Goal: Task Accomplishment & Management: Use online tool/utility

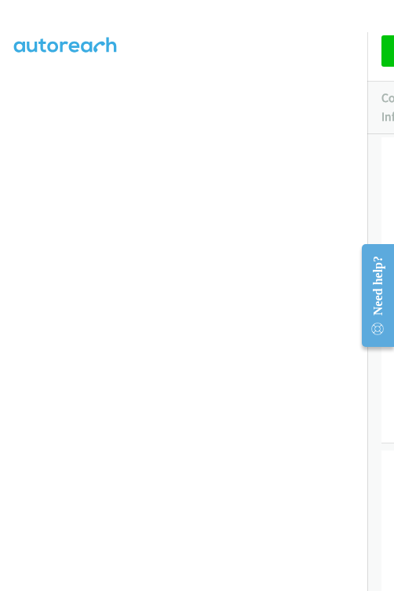
scroll to position [289, 1]
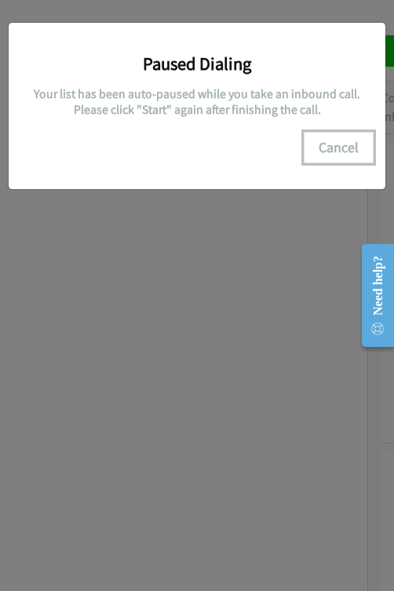
click at [323, 139] on button "Cancel" at bounding box center [339, 147] width 70 height 31
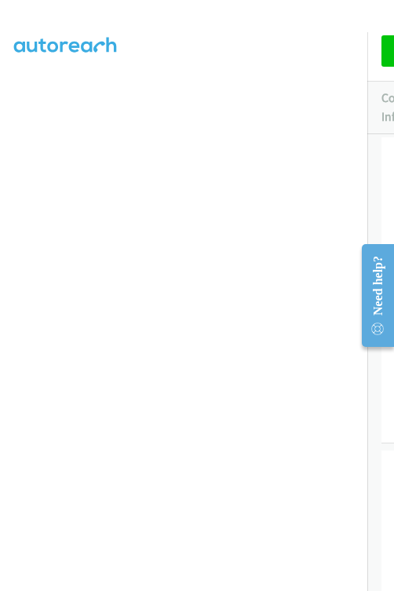
scroll to position [0, 1]
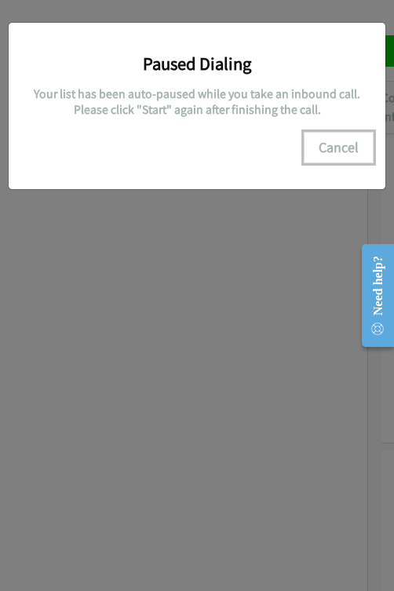
click at [327, 142] on button "Cancel" at bounding box center [339, 147] width 70 height 31
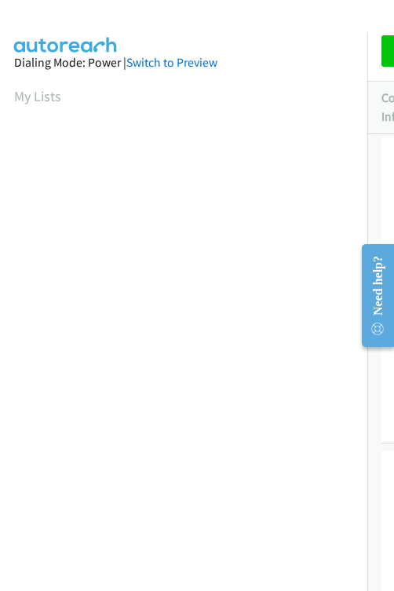
scroll to position [290, 1]
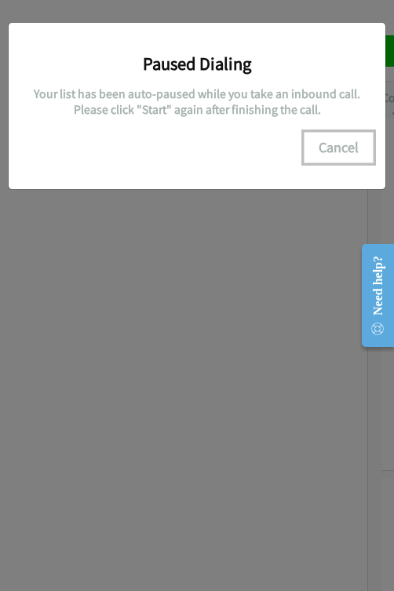
click at [356, 152] on button "Cancel" at bounding box center [339, 147] width 70 height 31
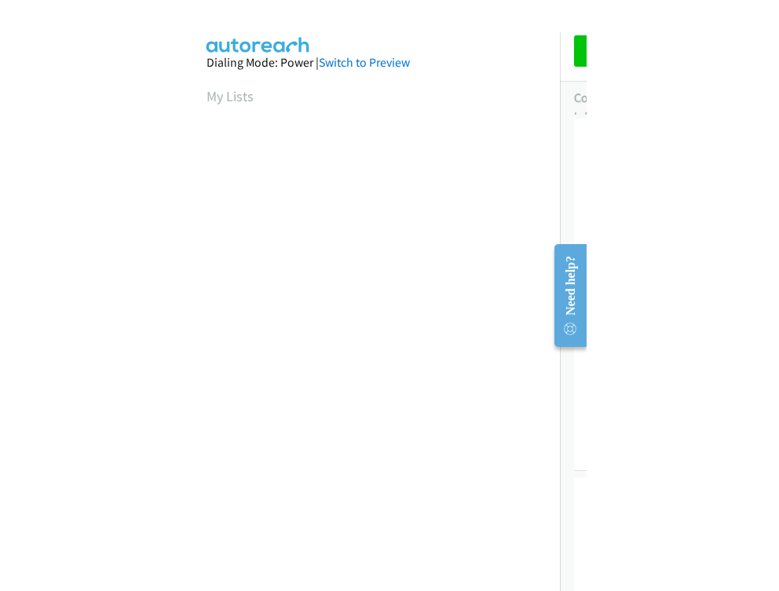
scroll to position [290, 0]
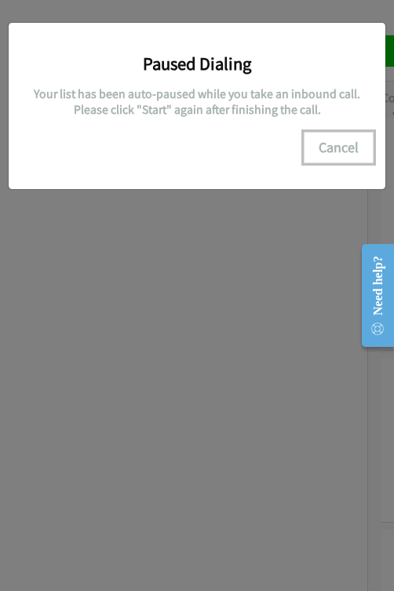
click at [345, 144] on button "Cancel" at bounding box center [339, 147] width 70 height 31
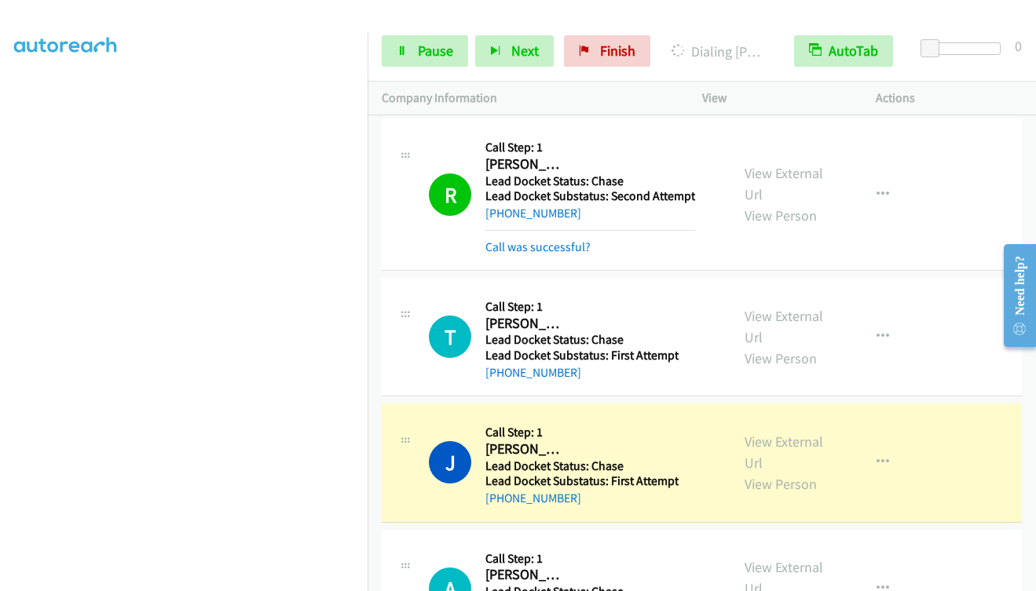
scroll to position [289, 0]
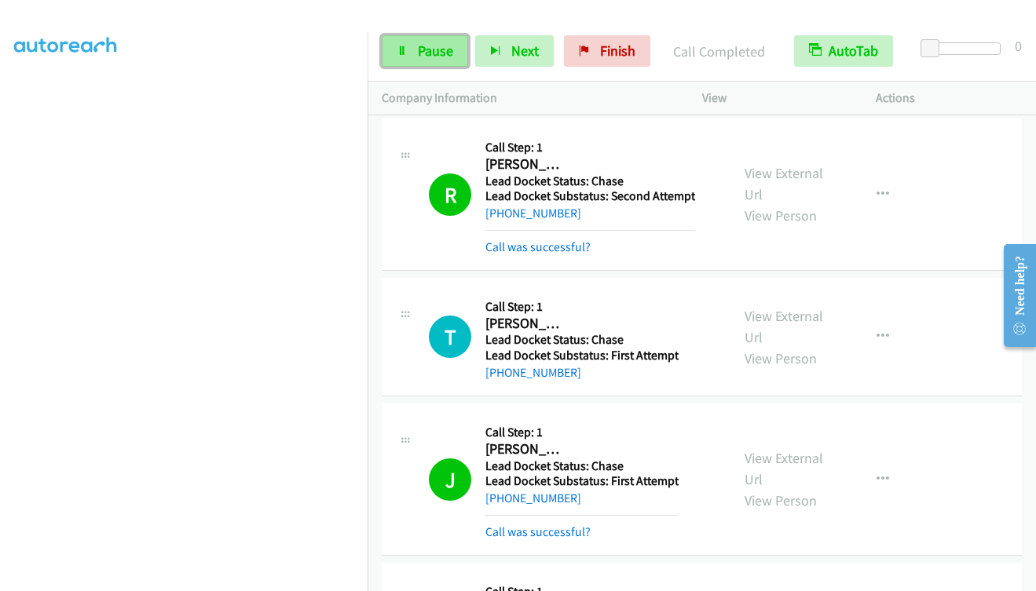
click at [393, 49] on span "Pause" at bounding box center [435, 51] width 35 height 18
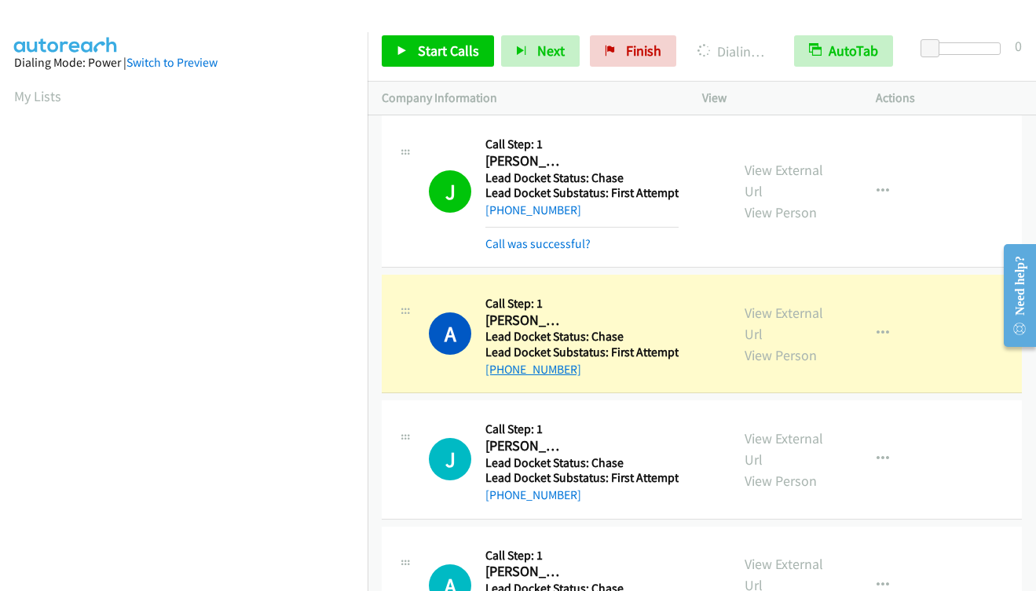
scroll to position [314, 0]
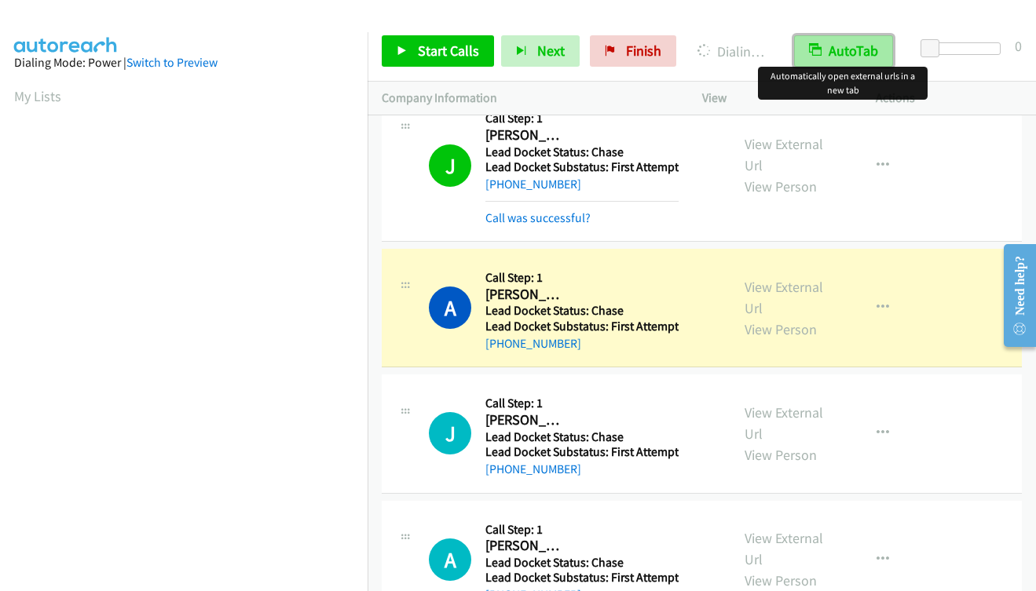
click at [393, 60] on button "AutoTab" at bounding box center [843, 50] width 99 height 31
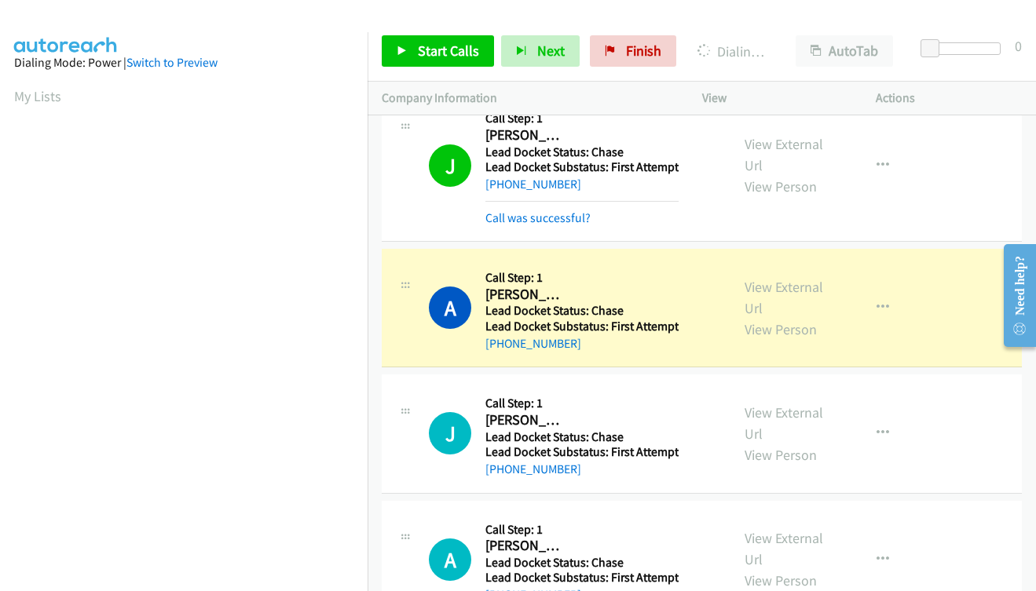
scroll to position [289, 0]
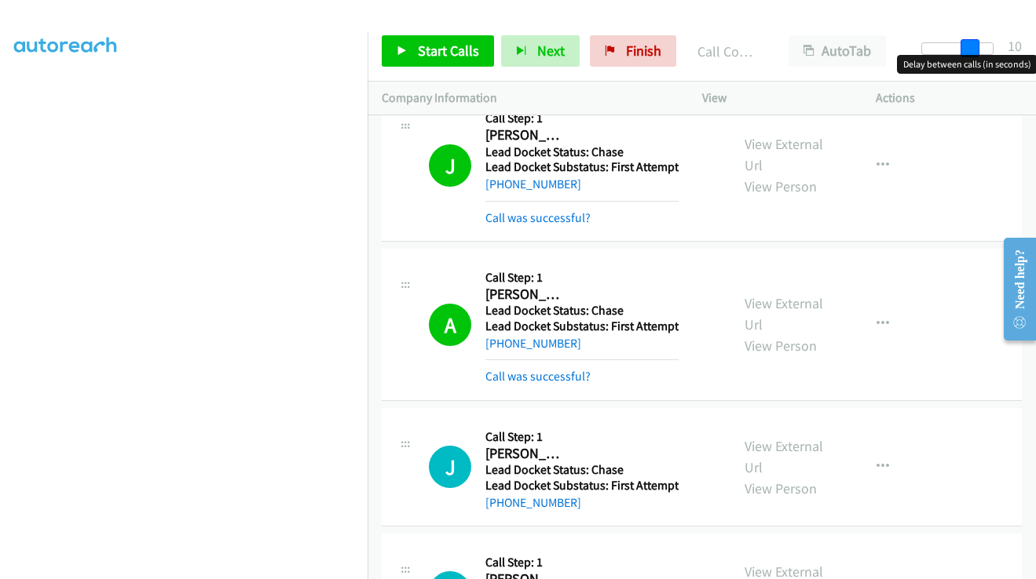
click at [393, 47] on div at bounding box center [957, 48] width 72 height 13
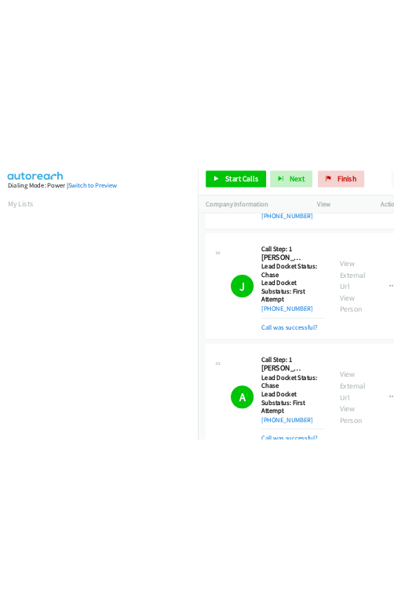
scroll to position [426, 0]
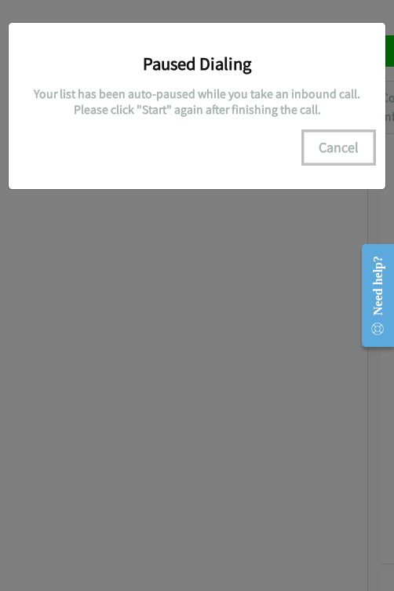
click at [345, 146] on button "Cancel" at bounding box center [339, 147] width 70 height 31
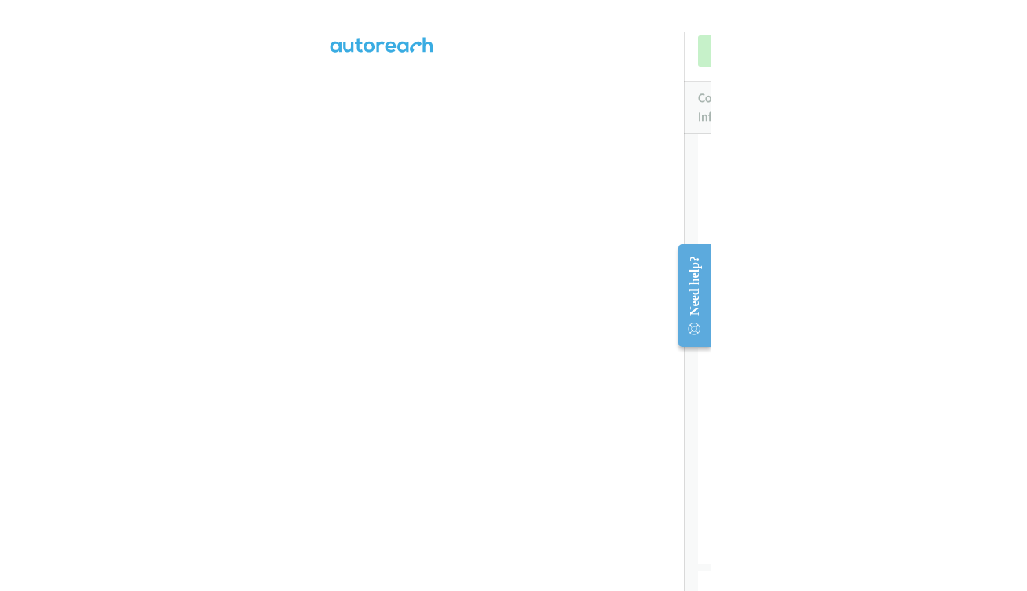
scroll to position [0, 0]
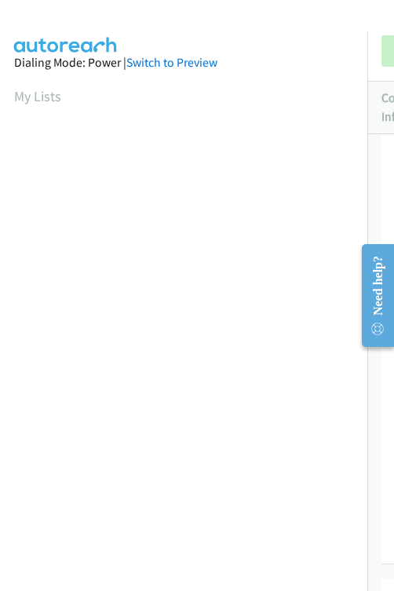
click at [199, 86] on section "My Lists" at bounding box center [183, 96] width 339 height 21
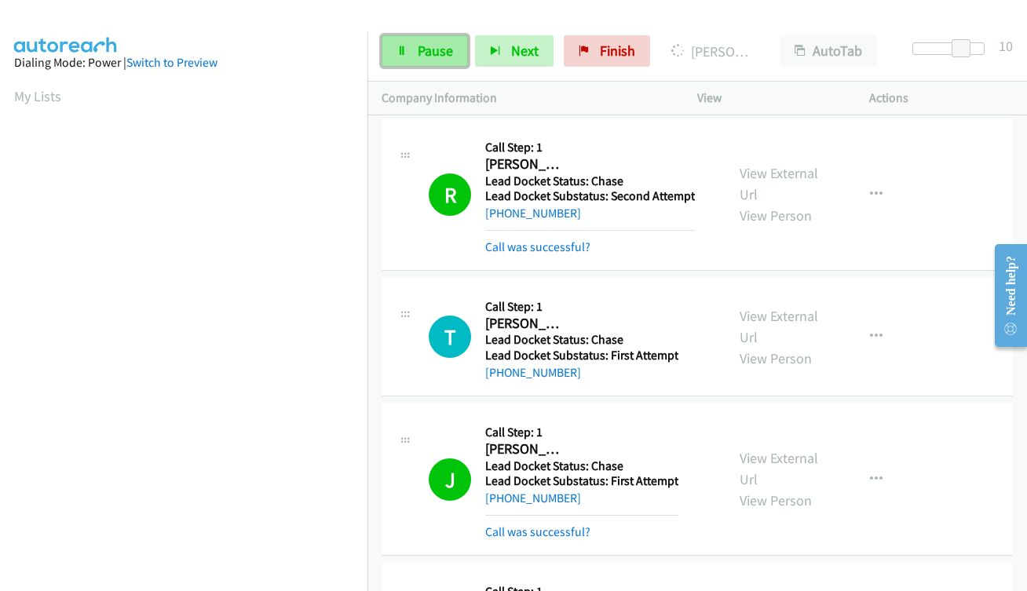
click at [393, 50] on span "Pause" at bounding box center [435, 51] width 35 height 18
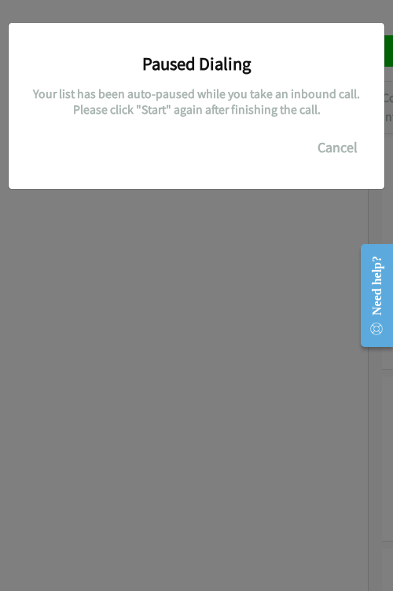
scroll to position [90, 0]
click at [332, 144] on button "Cancel" at bounding box center [337, 147] width 70 height 31
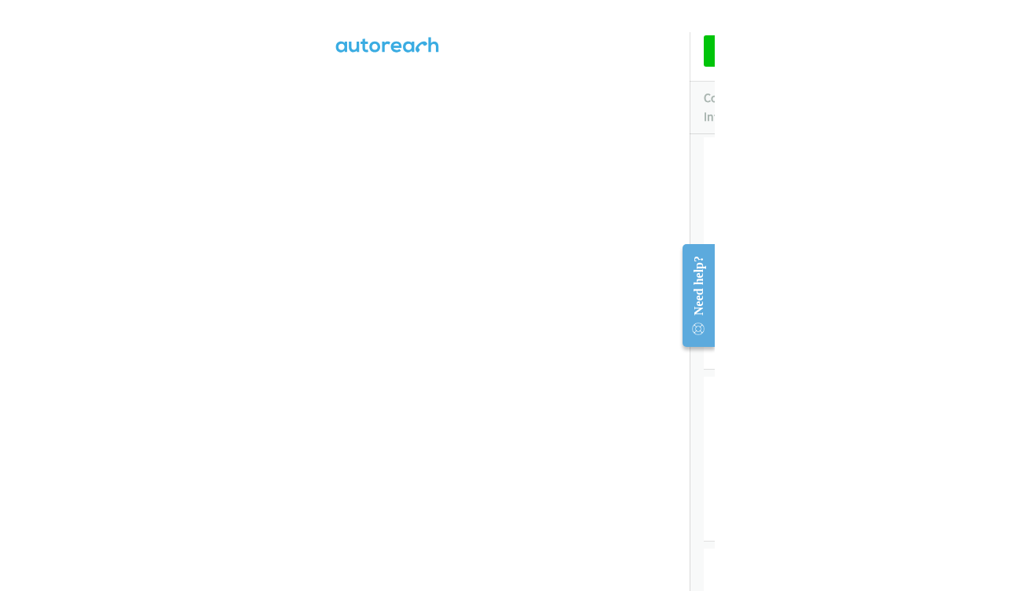
scroll to position [290, 0]
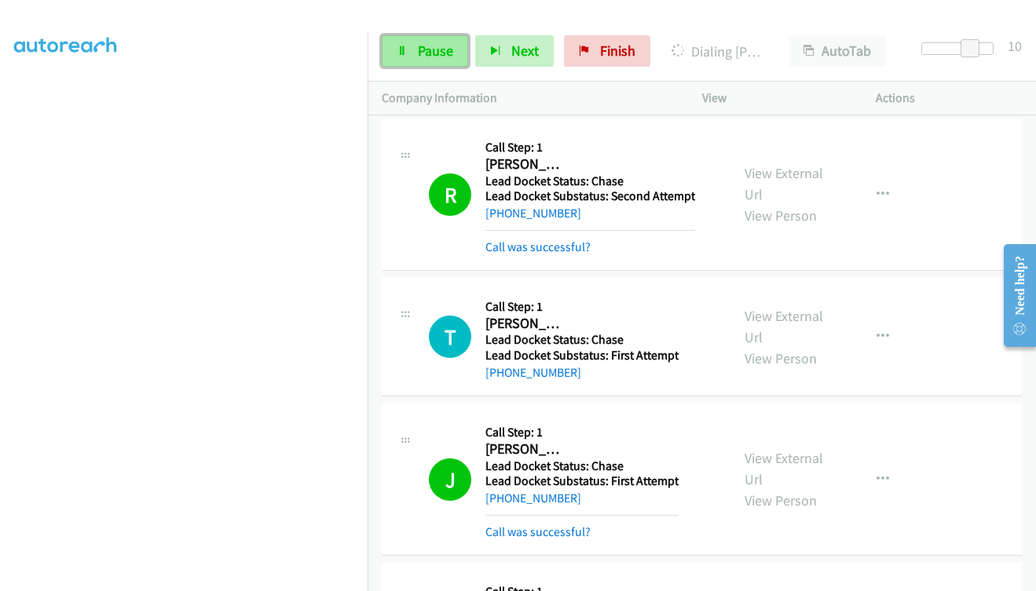
click at [393, 53] on span "Pause" at bounding box center [435, 51] width 35 height 18
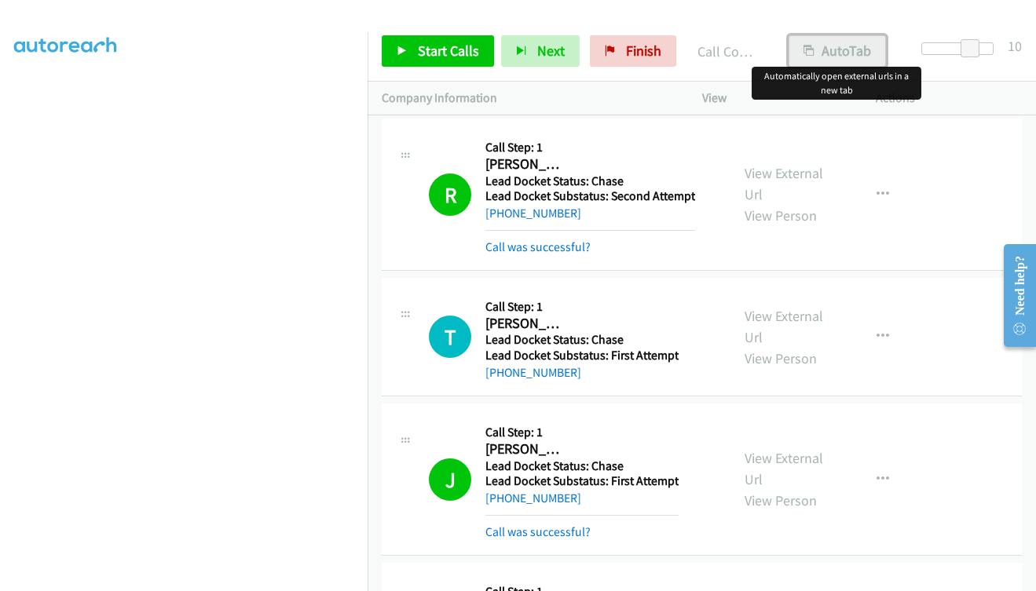
click at [393, 51] on button "AutoTab" at bounding box center [836, 50] width 97 height 31
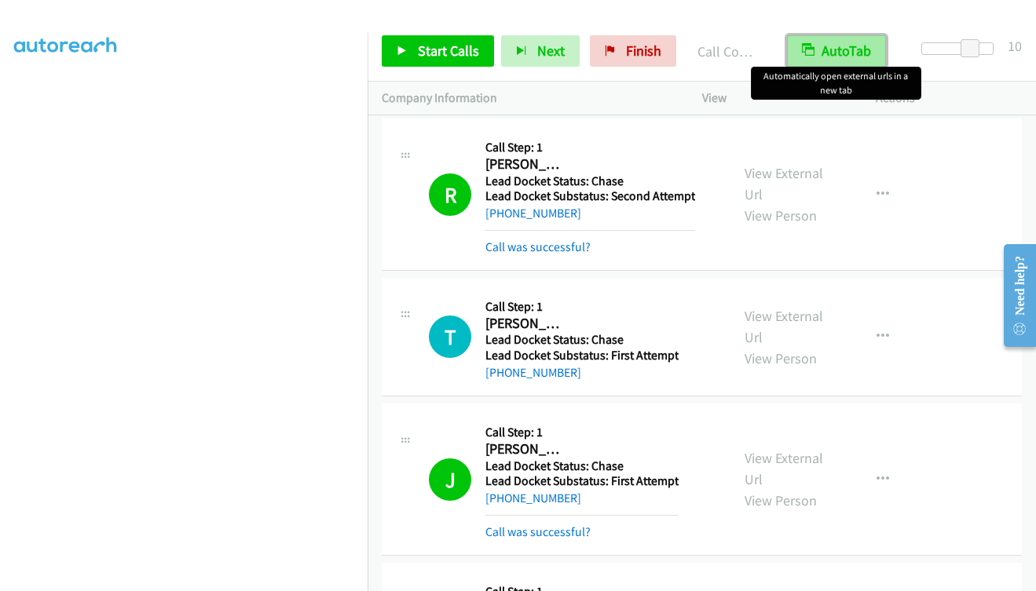
click at [393, 49] on button "AutoTab" at bounding box center [836, 50] width 99 height 31
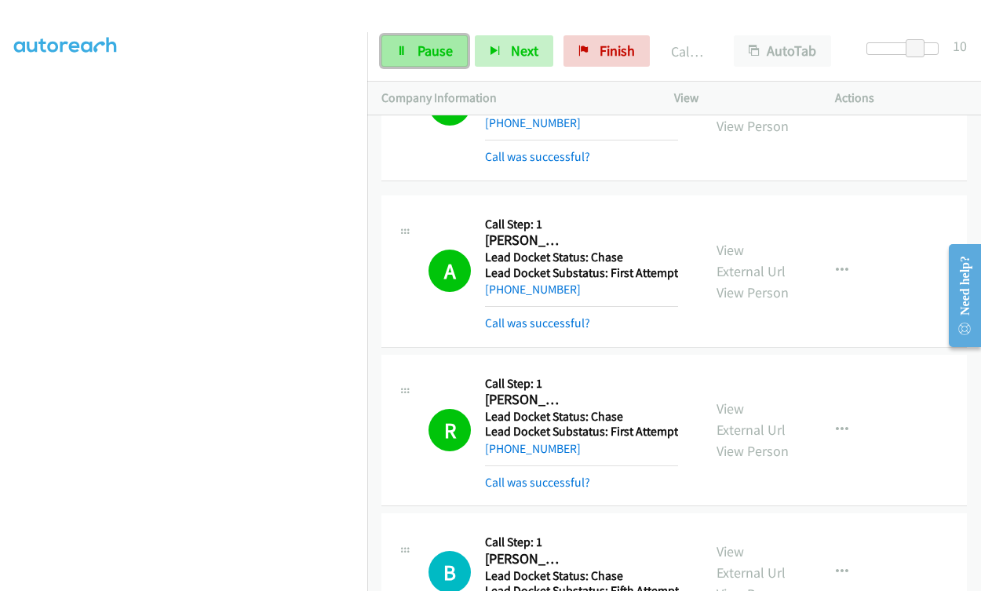
click at [393, 53] on span "Pause" at bounding box center [435, 51] width 35 height 18
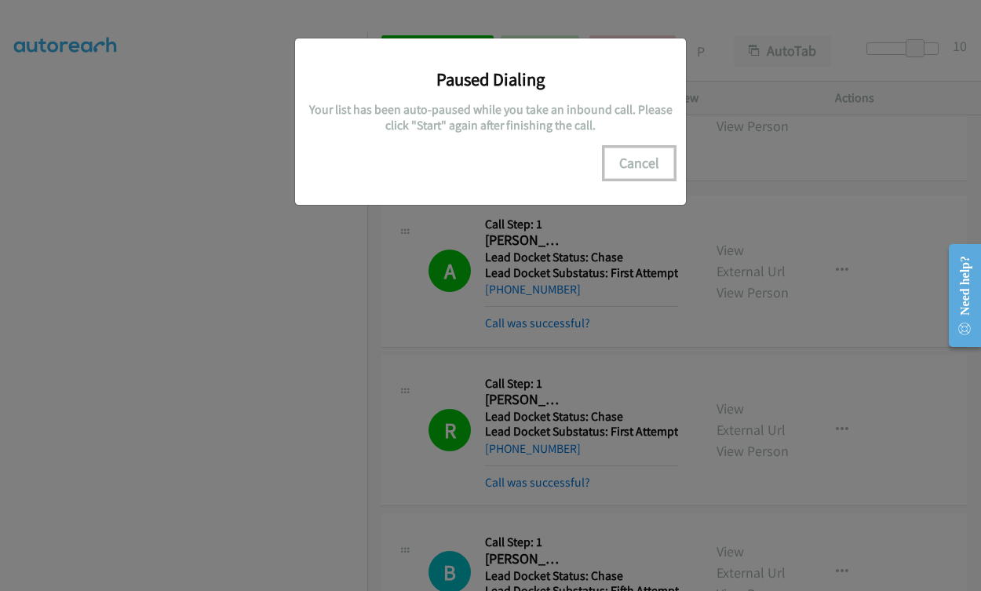
click at [393, 159] on button "Cancel" at bounding box center [640, 163] width 70 height 31
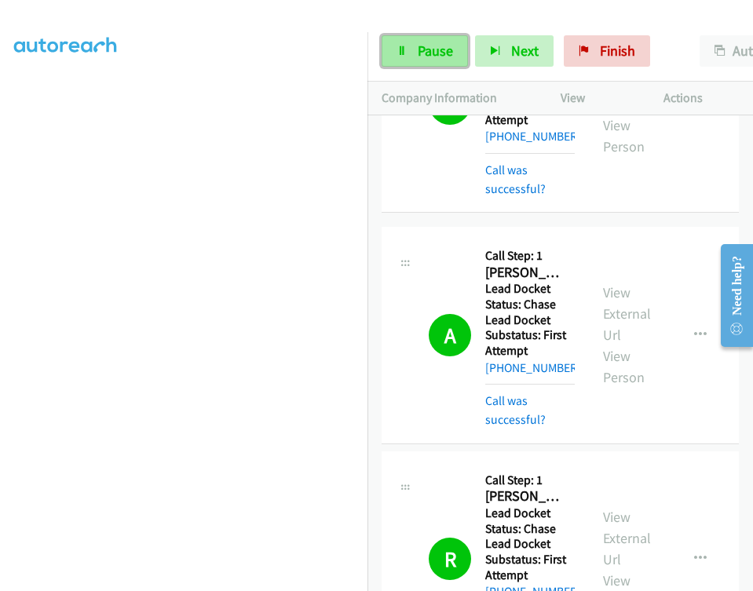
click at [393, 60] on link "Pause" at bounding box center [425, 50] width 86 height 31
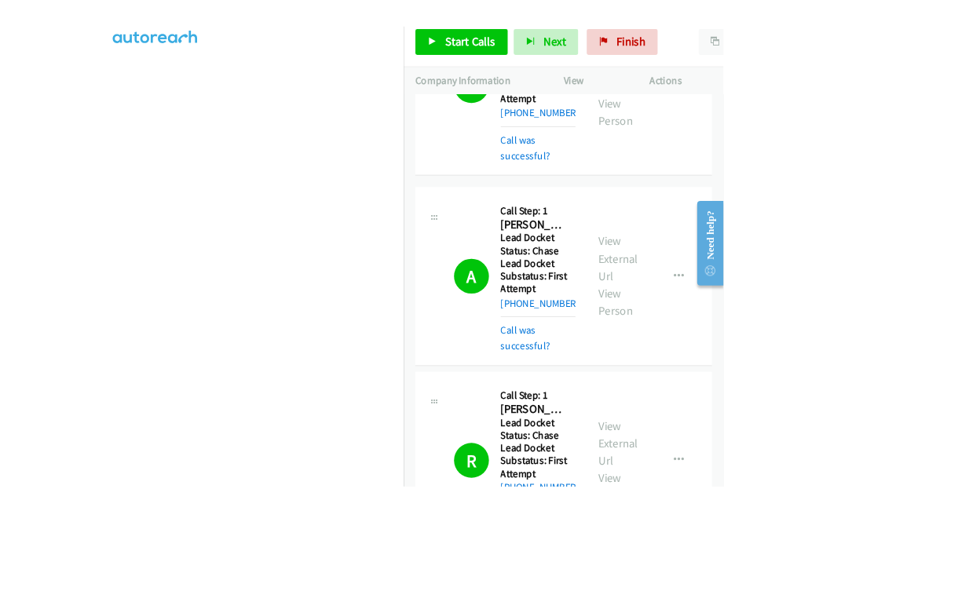
scroll to position [590, 0]
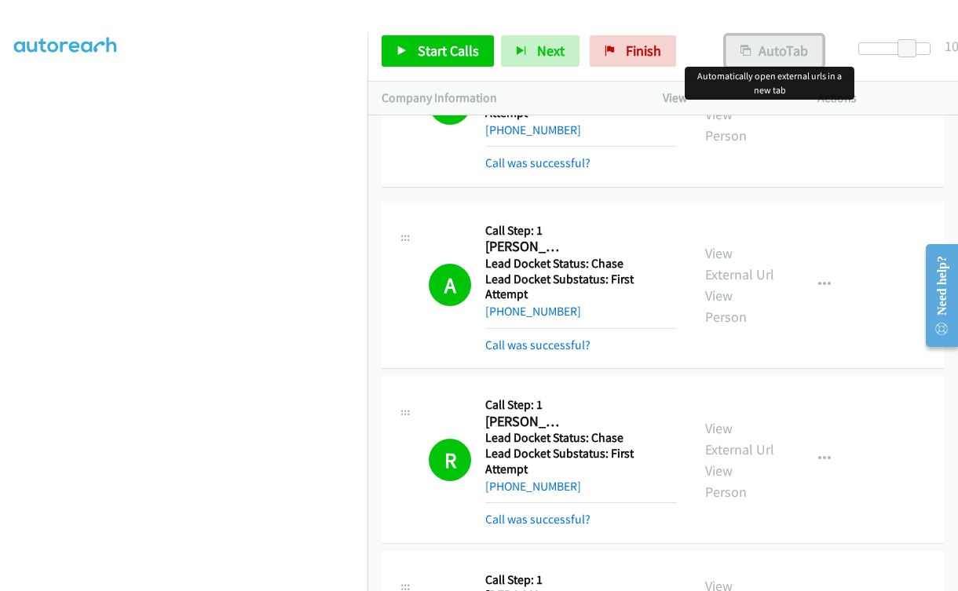
click at [393, 53] on button "AutoTab" at bounding box center [773, 50] width 97 height 31
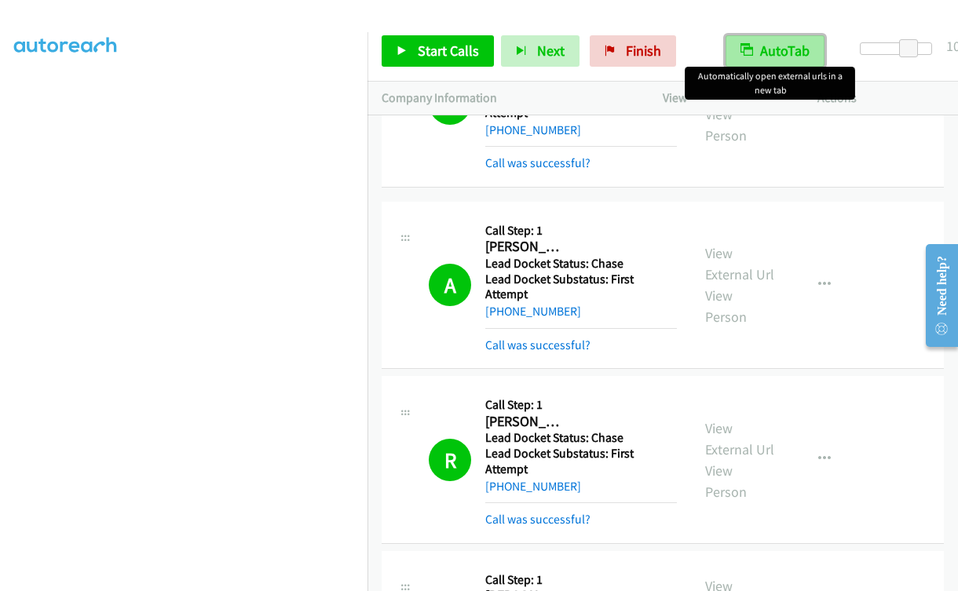
click at [393, 53] on button "AutoTab" at bounding box center [774, 50] width 99 height 31
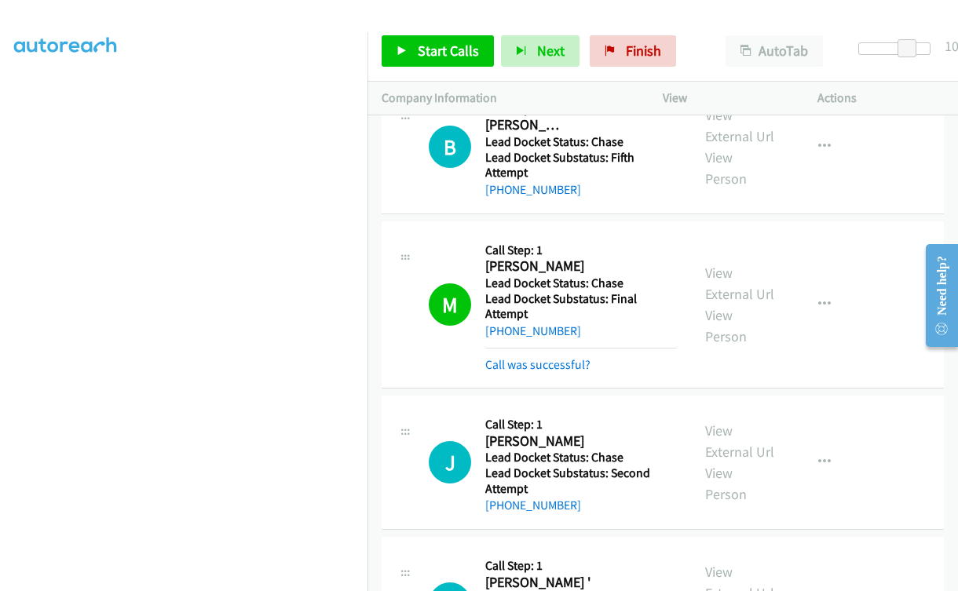
scroll to position [0, 0]
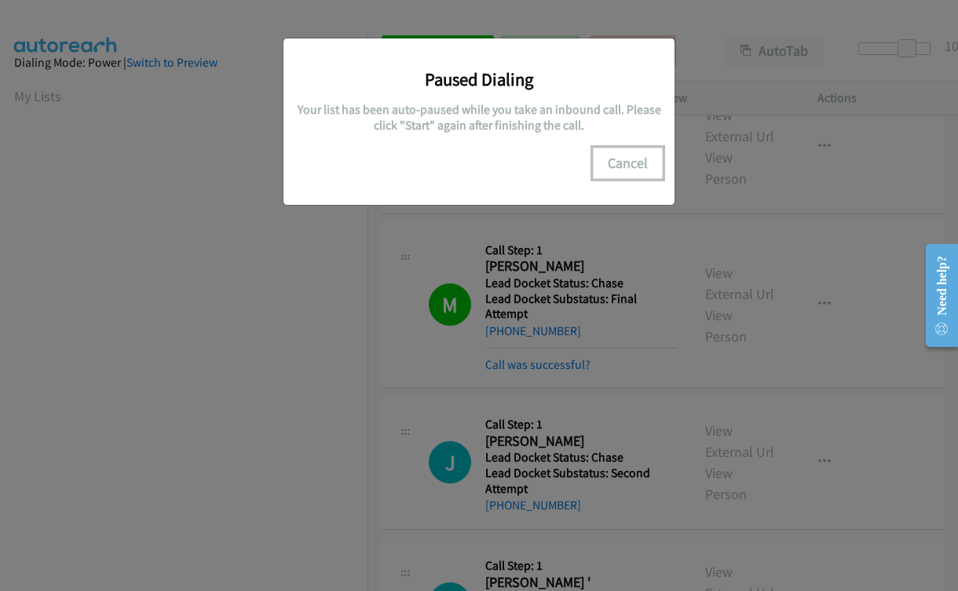
click at [393, 154] on button "Cancel" at bounding box center [628, 163] width 70 height 31
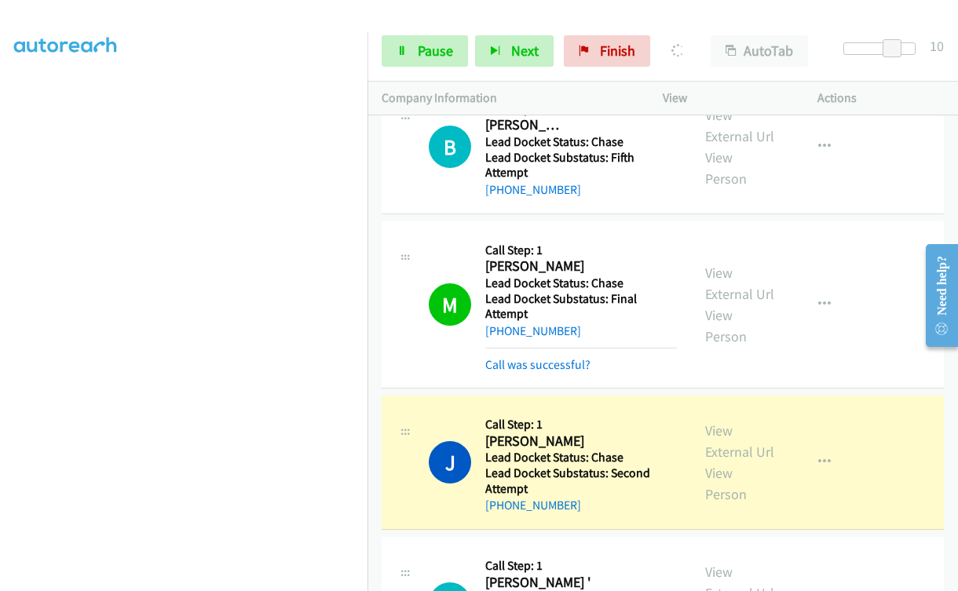
scroll to position [132, 0]
click at [393, 49] on link "Pause" at bounding box center [425, 50] width 86 height 31
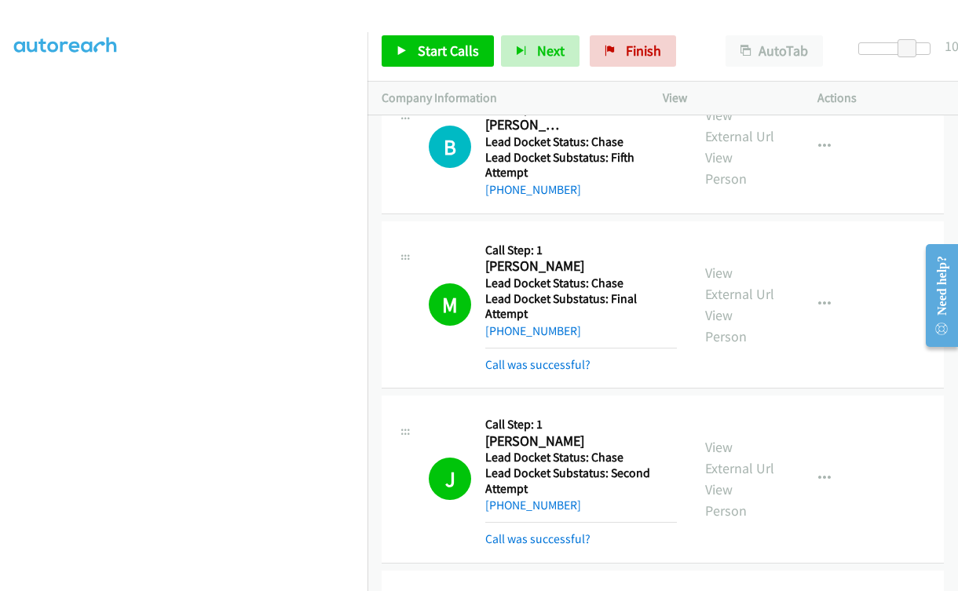
scroll to position [0, 0]
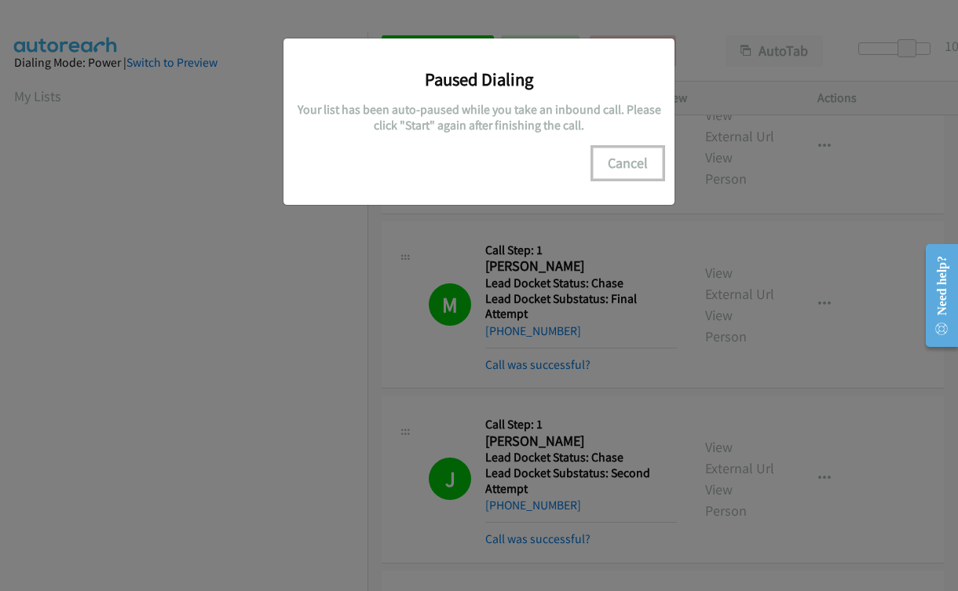
click at [393, 160] on button "Cancel" at bounding box center [628, 163] width 70 height 31
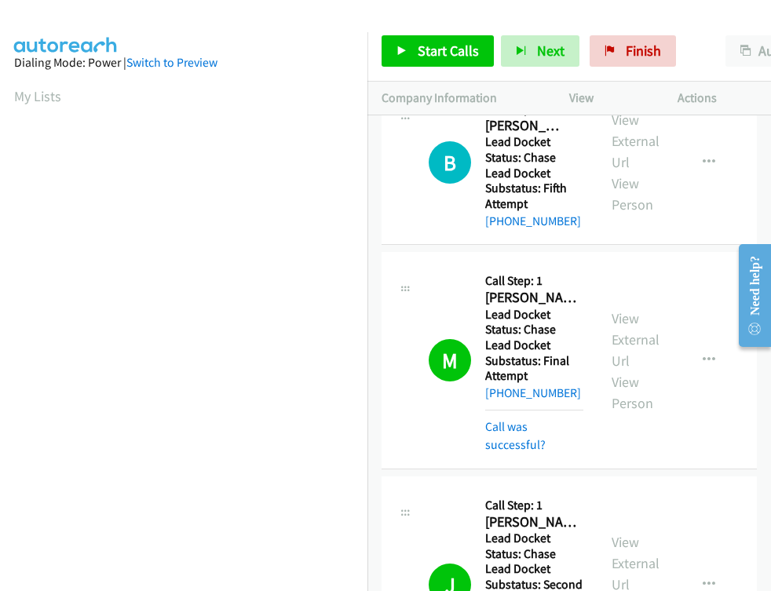
scroll to position [290, 0]
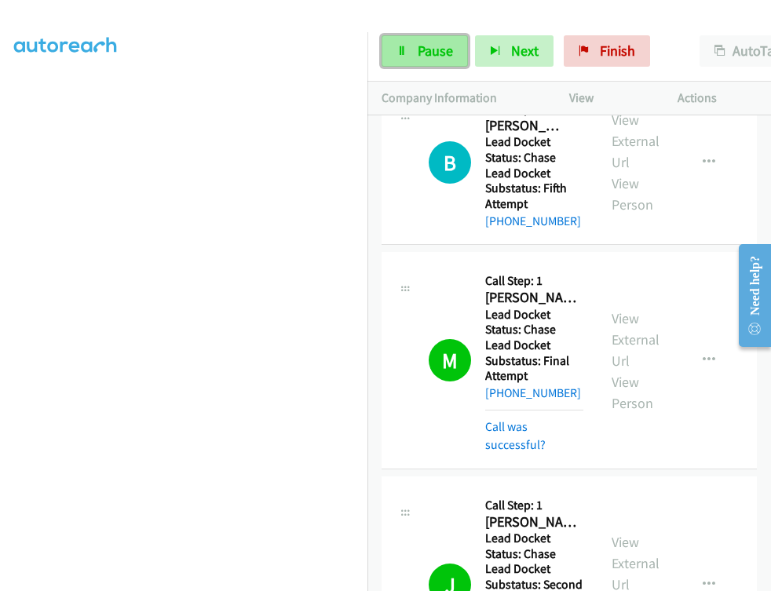
click at [393, 43] on span "Pause" at bounding box center [435, 51] width 35 height 18
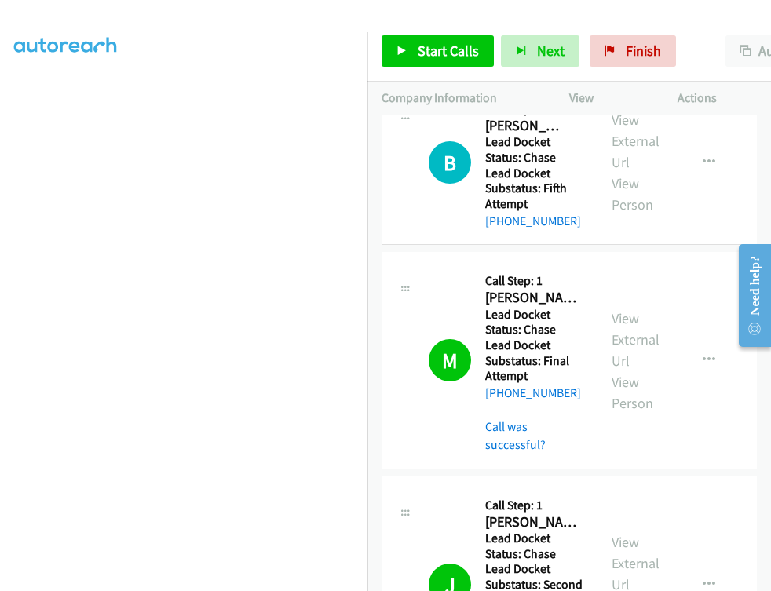
scroll to position [0, 0]
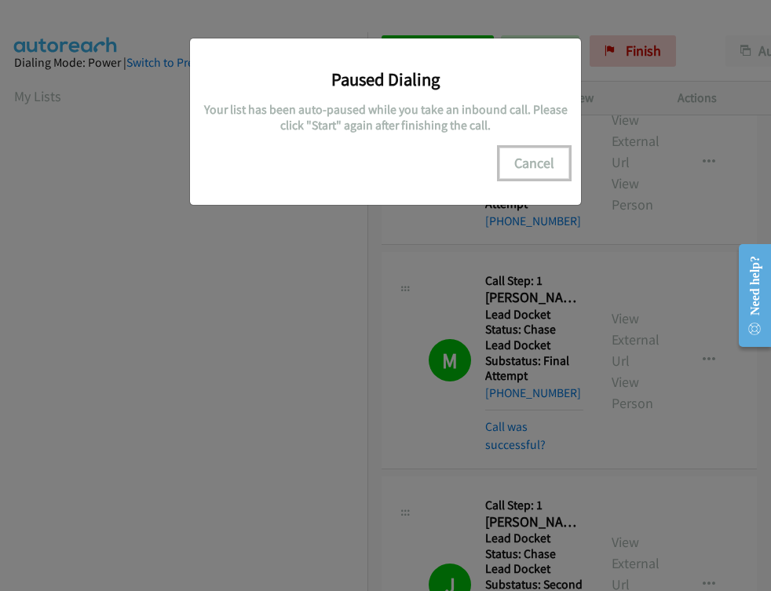
drag, startPoint x: 519, startPoint y: 167, endPoint x: 723, endPoint y: 239, distance: 216.3
click at [393, 168] on button "Cancel" at bounding box center [534, 163] width 70 height 31
drag, startPoint x: 514, startPoint y: 165, endPoint x: 536, endPoint y: 164, distance: 22.0
click at [393, 165] on button "Cancel" at bounding box center [534, 163] width 70 height 31
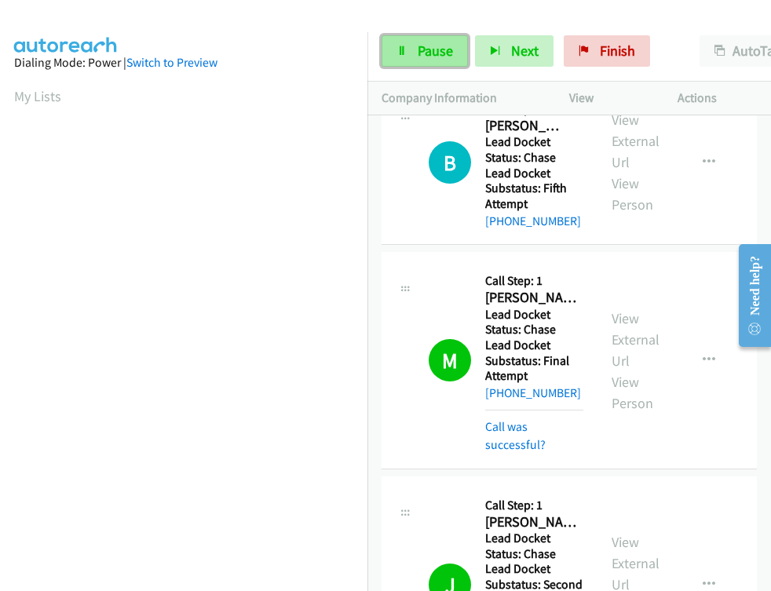
click at [393, 52] on span "Pause" at bounding box center [435, 51] width 35 height 18
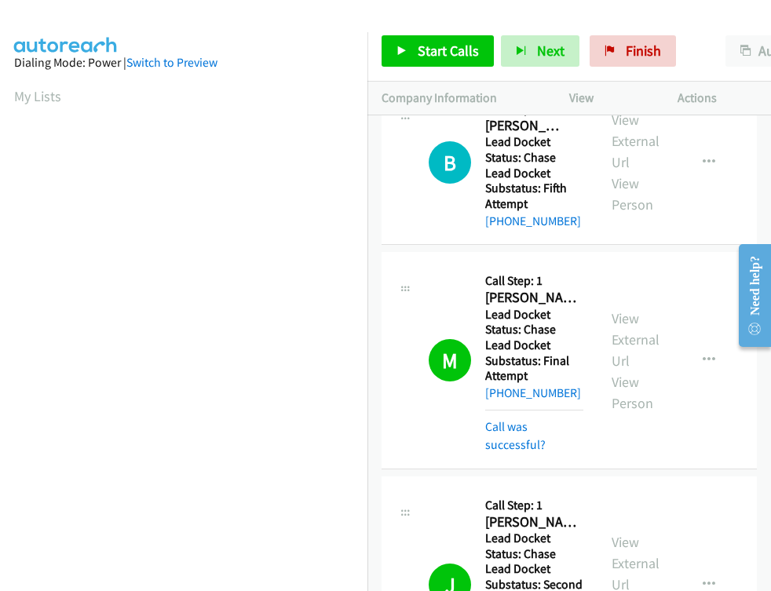
click at [5, 92] on aside "Dialing Mode: Power | Switch to Preview My Lists" at bounding box center [183, 466] width 367 height 869
click at [5, 87] on aside "Dialing Mode: Power | Switch to Preview My Lists" at bounding box center [183, 466] width 367 height 869
